Goal: Use online tool/utility: Utilize a website feature to perform a specific function

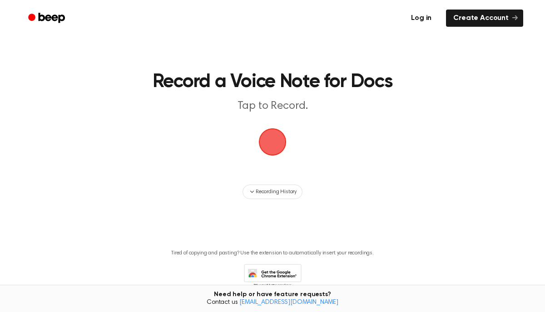
click at [424, 22] on link "Log in" at bounding box center [421, 18] width 39 height 21
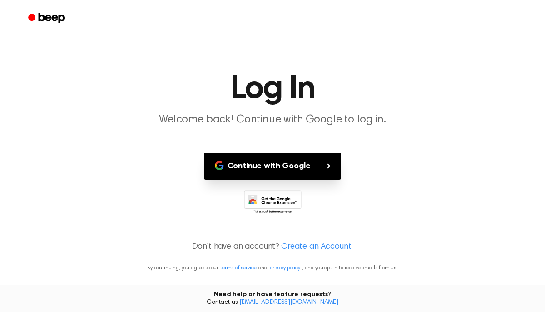
click at [297, 159] on button "Continue with Google" at bounding box center [273, 166] width 138 height 27
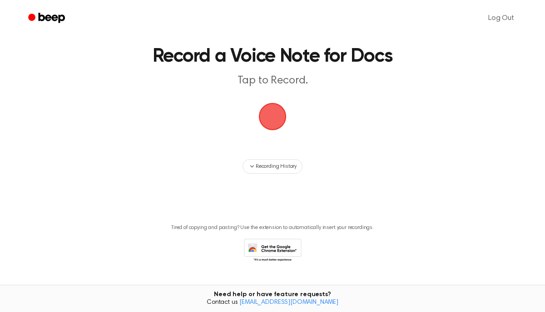
scroll to position [21, 0]
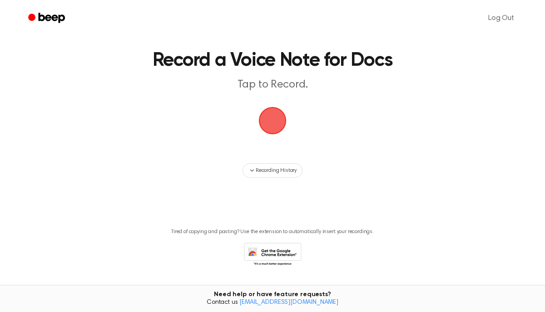
click at [279, 253] on icon at bounding box center [273, 255] width 58 height 25
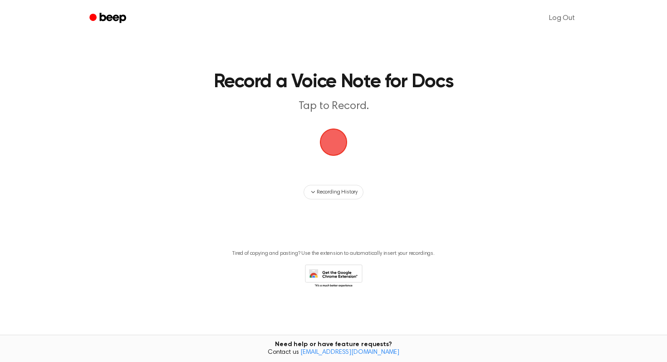
click at [330, 143] on span "button" at bounding box center [334, 142] width 28 height 28
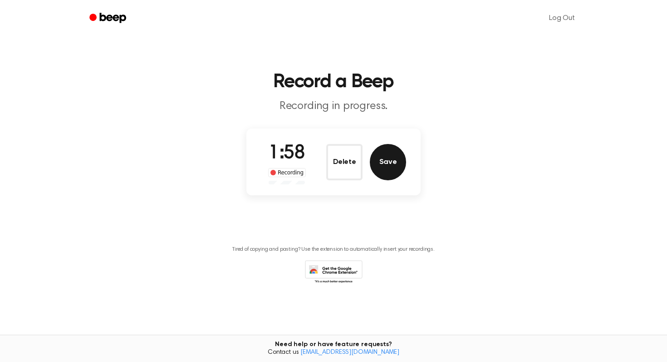
click at [385, 157] on button "Save" at bounding box center [388, 162] width 36 height 36
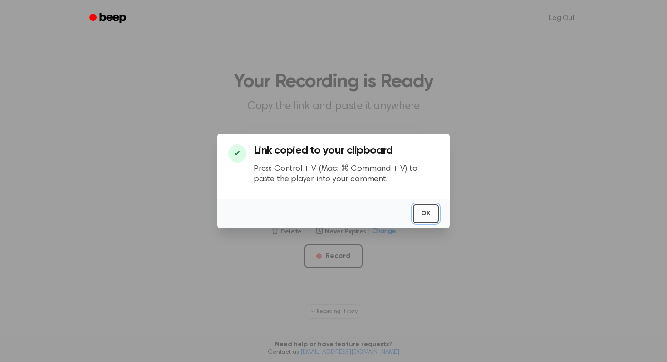
click at [427, 207] on button "OK" at bounding box center [426, 213] width 26 height 19
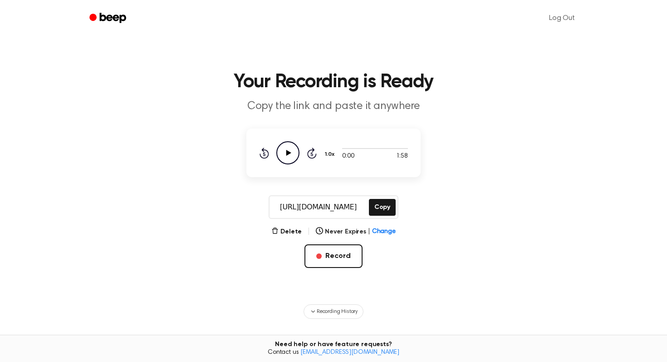
click at [294, 148] on icon "Play Audio" at bounding box center [287, 152] width 23 height 23
click at [295, 158] on icon "Pause Audio" at bounding box center [287, 152] width 23 height 23
click at [292, 157] on icon "Play Audio" at bounding box center [287, 152] width 23 height 23
click at [377, 207] on button "Copy" at bounding box center [382, 207] width 27 height 17
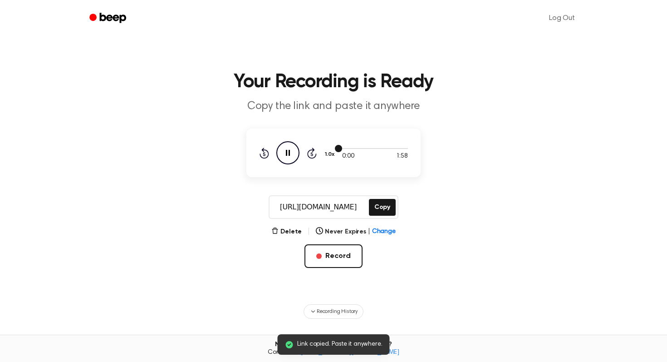
drag, startPoint x: 343, startPoint y: 148, endPoint x: 354, endPoint y: 148, distance: 10.9
click at [354, 148] on div at bounding box center [375, 147] width 66 height 7
